Goal: Task Accomplishment & Management: Manage account settings

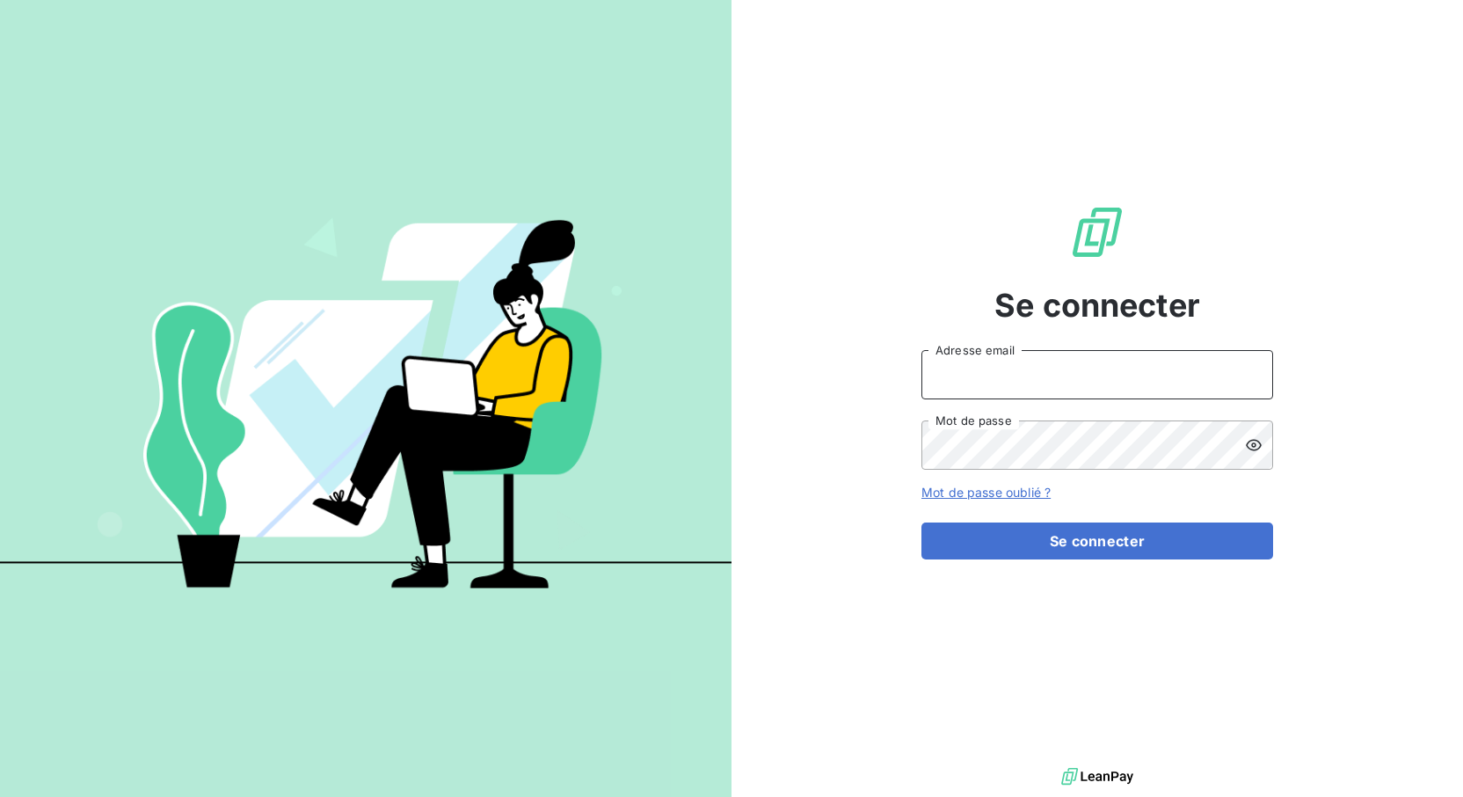
type input "[EMAIL_ADDRESS][DOMAIN_NAME]"
click at [1098, 541] on button "Se connecter" at bounding box center [1098, 540] width 352 height 37
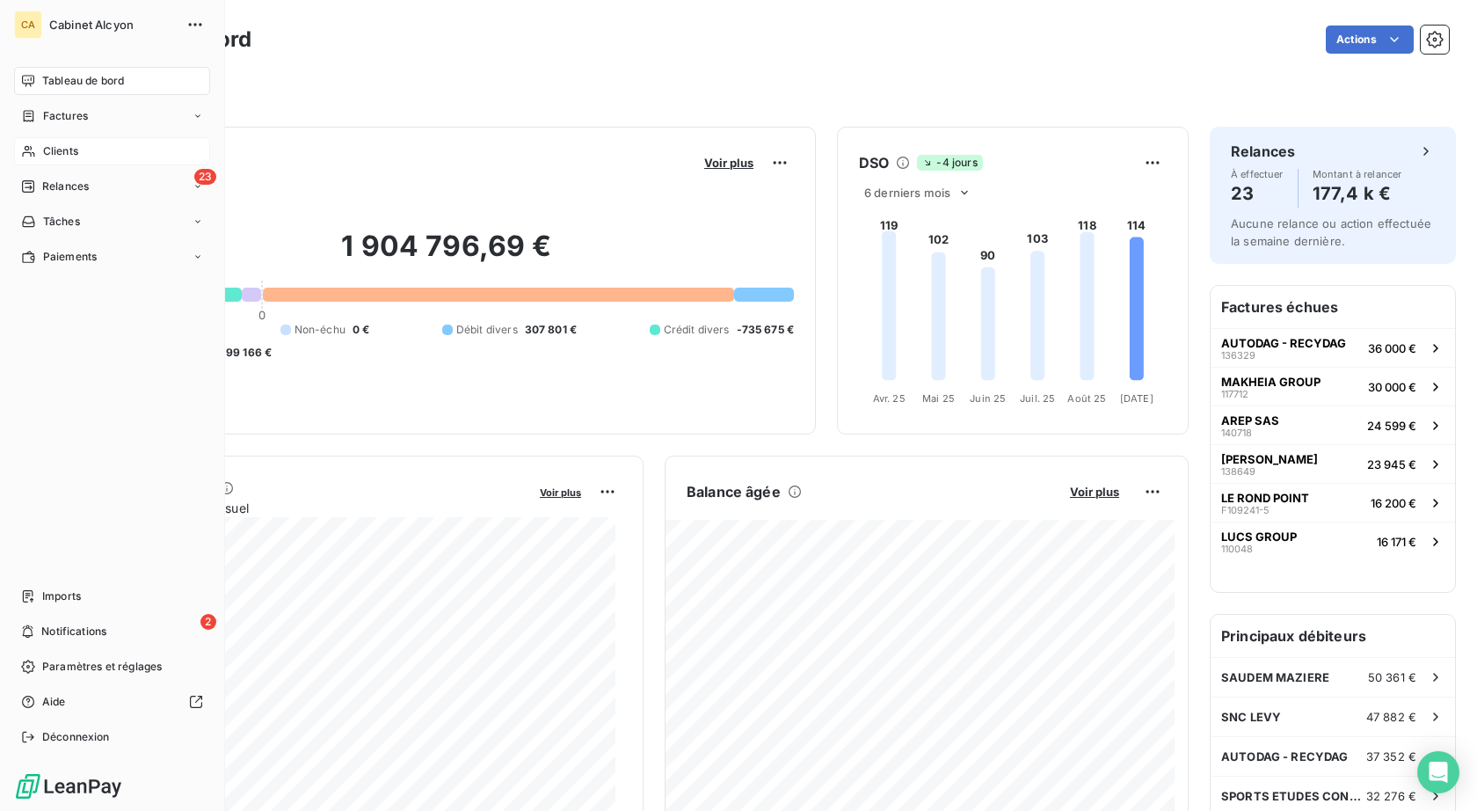
click at [55, 146] on span "Clients" at bounding box center [60, 151] width 35 height 16
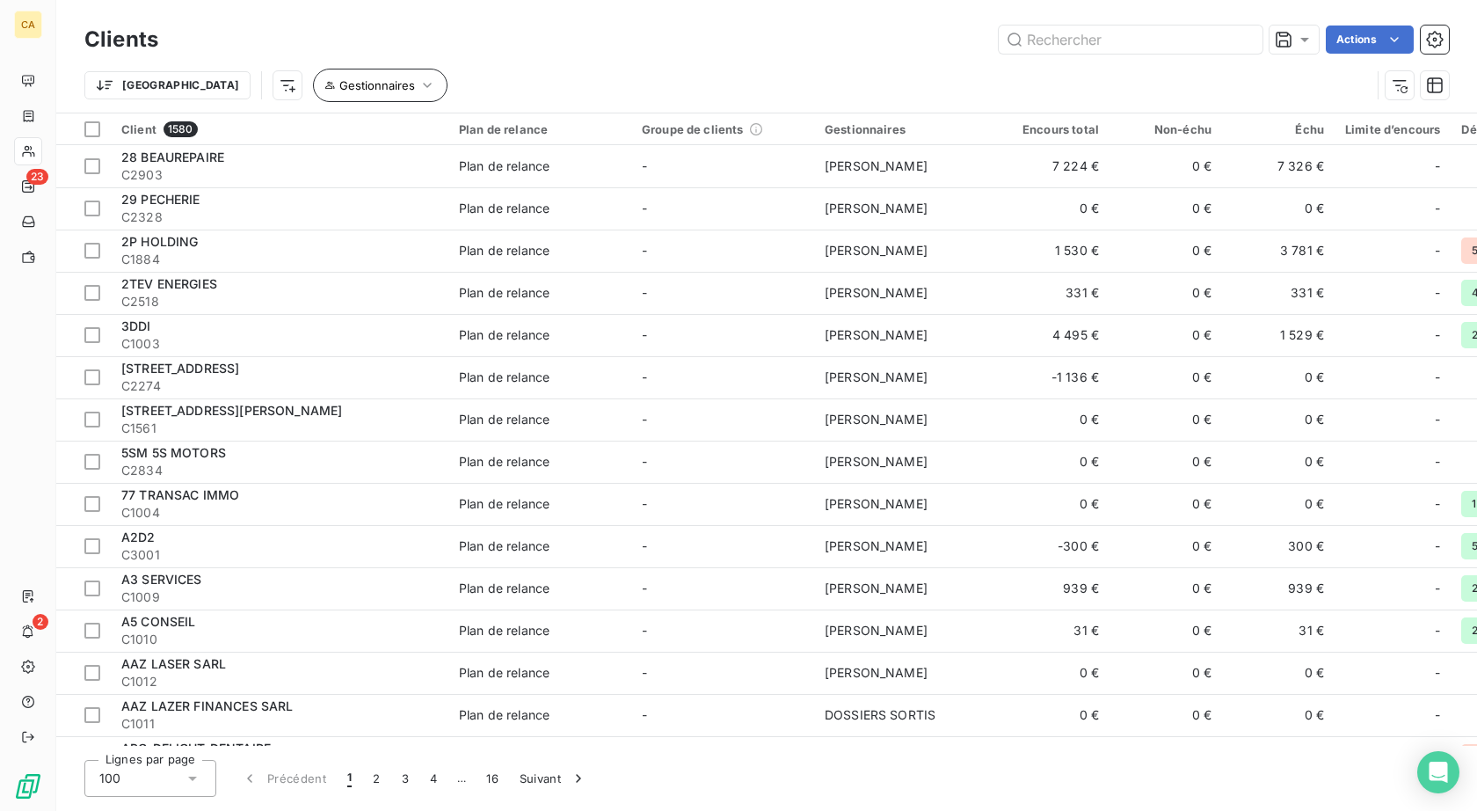
click at [419, 81] on icon "button" at bounding box center [428, 86] width 18 height 18
click at [539, 141] on div at bounding box center [554, 131] width 176 height 37
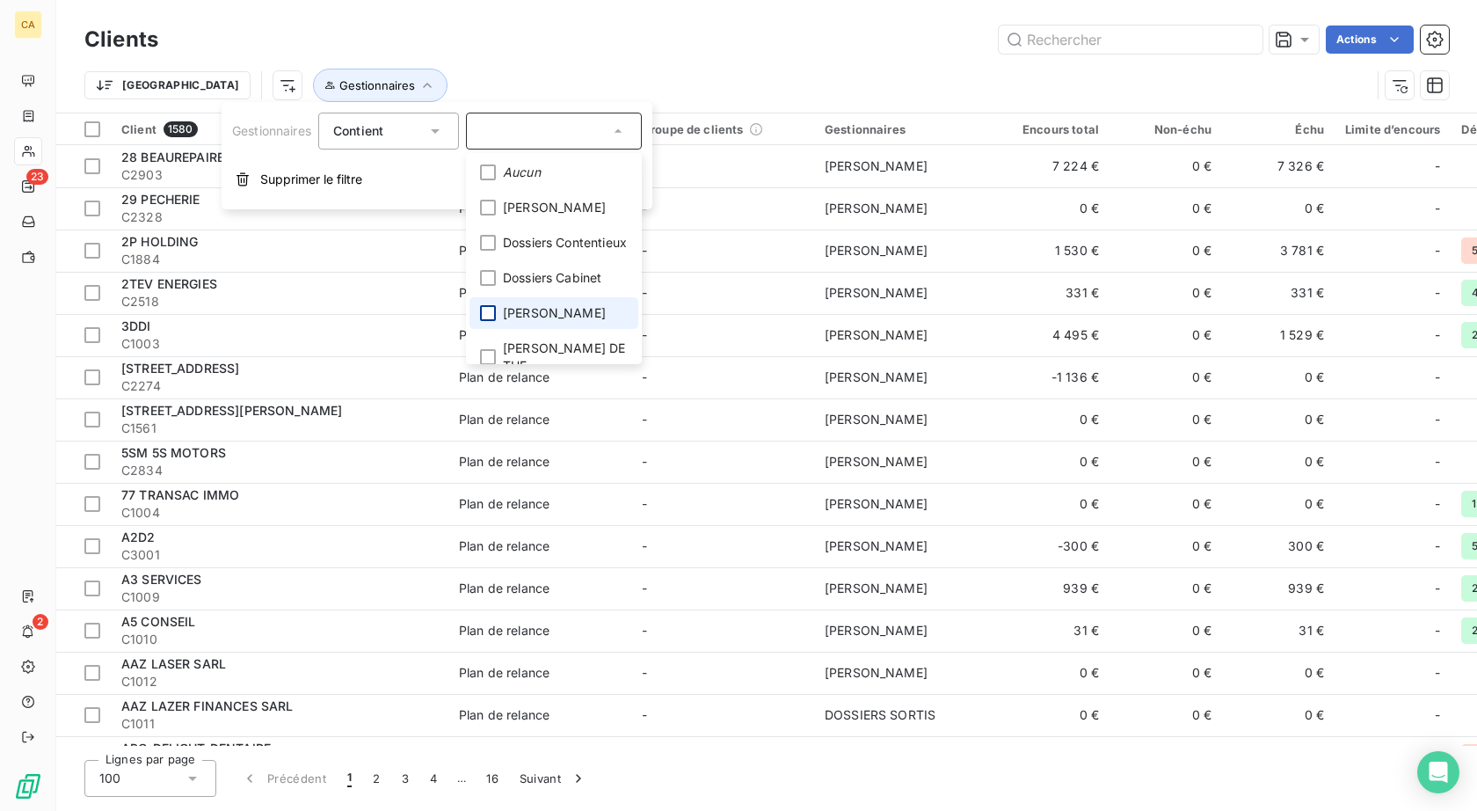
click at [492, 321] on div at bounding box center [488, 313] width 16 height 16
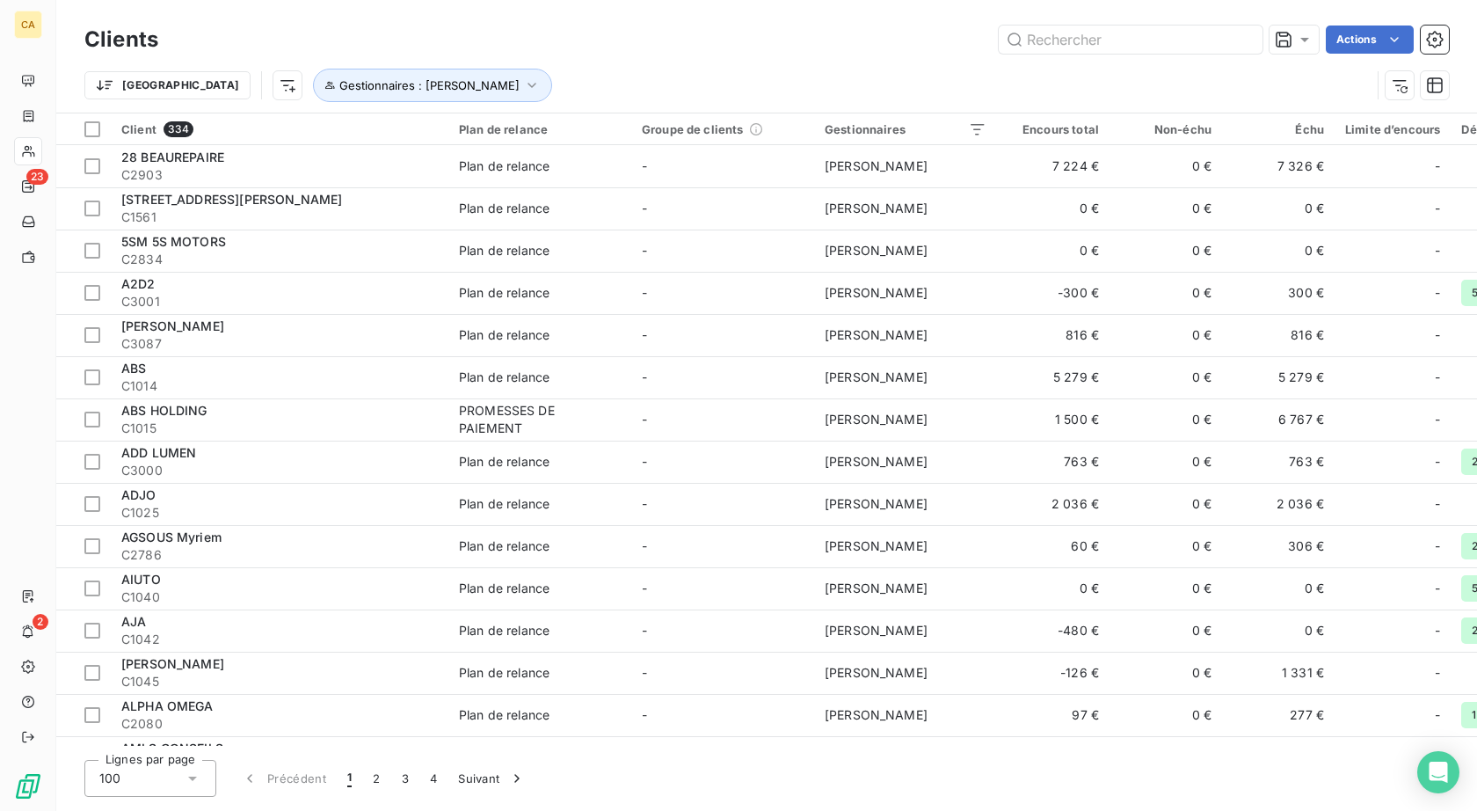
click at [603, 26] on div "Actions" at bounding box center [814, 40] width 1270 height 28
click at [1435, 40] on icon "button" at bounding box center [1435, 40] width 18 height 18
